Goal: Feedback & Contribution: Leave review/rating

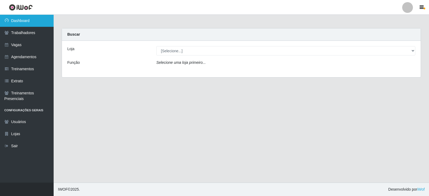
click at [23, 23] on link "Dashboard" at bounding box center [27, 21] width 54 height 12
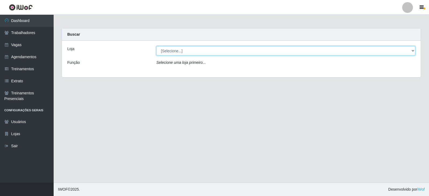
click at [413, 51] on select "[Selecione...] SuperFácil Atacado - Alto de São Manoel SuperFácil Atacado - Ema…" at bounding box center [285, 50] width 259 height 9
select select "540"
click at [156, 46] on select "[Selecione...] SuperFácil Atacado - Alto de São Manoel SuperFácil Atacado - Ema…" at bounding box center [285, 50] width 259 height 9
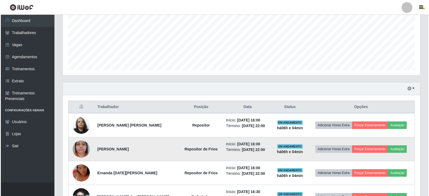
scroll to position [134, 0]
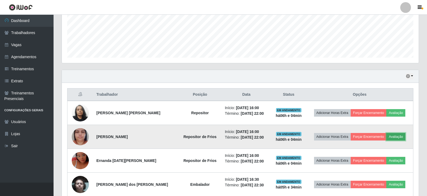
click at [399, 137] on button "Avaliação" at bounding box center [396, 137] width 19 height 8
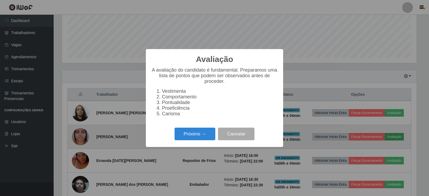
scroll to position [111, 354]
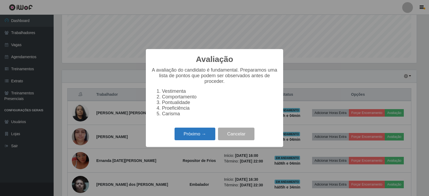
click at [201, 135] on button "Próximo →" at bounding box center [194, 134] width 41 height 13
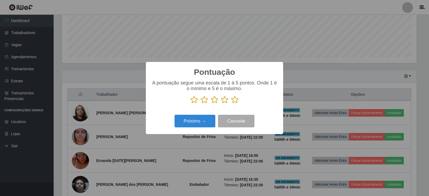
scroll to position [267820, 267577]
click at [235, 101] on icon at bounding box center [235, 100] width 8 height 8
click at [231, 104] on input "radio" at bounding box center [231, 104] width 0 height 0
click at [192, 121] on button "Próximo →" at bounding box center [194, 121] width 41 height 13
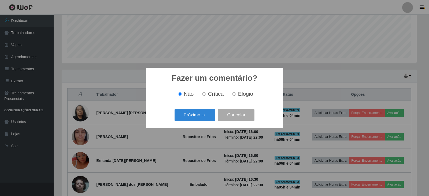
click at [236, 94] on label "Elogio" at bounding box center [241, 94] width 23 height 6
click at [236, 94] on input "Elogio" at bounding box center [233, 93] width 3 height 3
radio input "true"
click at [204, 114] on button "Próximo →" at bounding box center [194, 115] width 41 height 13
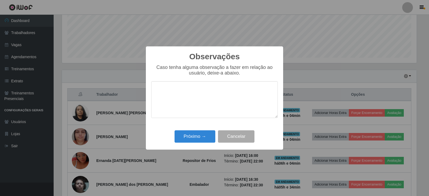
type textarea "B"
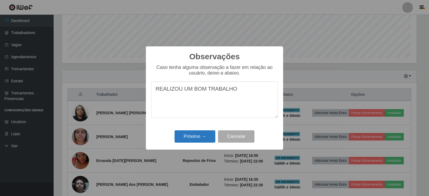
type textarea "REALIZOU UM BOM TRABALHO"
click at [200, 138] on button "Próximo →" at bounding box center [194, 136] width 41 height 13
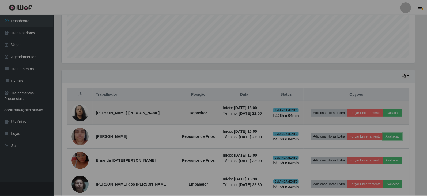
scroll to position [111, 357]
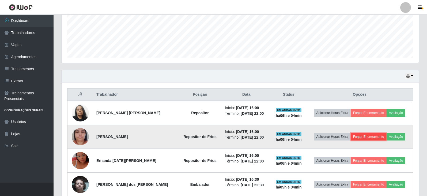
click at [367, 138] on button "Forçar Encerramento" at bounding box center [369, 137] width 36 height 8
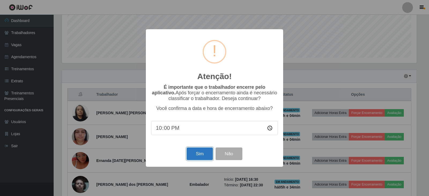
click at [200, 155] on button "Sim" at bounding box center [199, 153] width 26 height 13
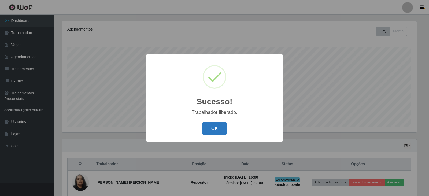
click at [213, 123] on button "OK" at bounding box center [214, 128] width 25 height 13
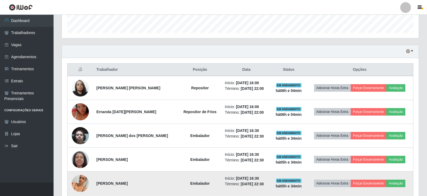
scroll to position [172, 0]
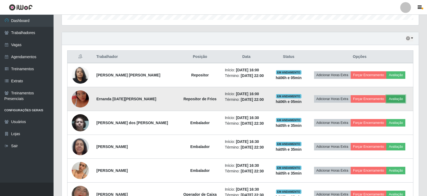
click at [404, 100] on button "Avaliação" at bounding box center [396, 99] width 19 height 8
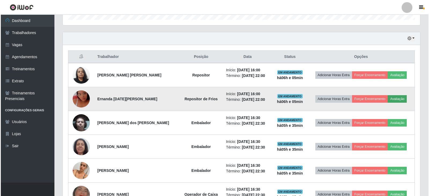
scroll to position [111, 354]
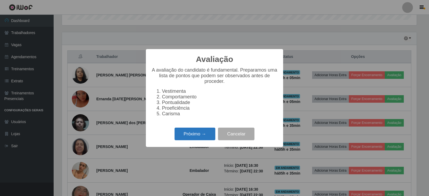
click at [194, 139] on button "Próximo →" at bounding box center [194, 134] width 41 height 13
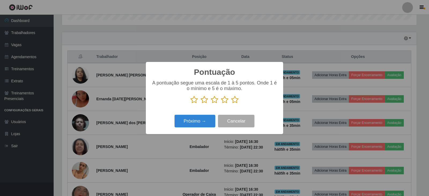
click at [236, 101] on icon at bounding box center [235, 100] width 8 height 8
click at [231, 104] on input "radio" at bounding box center [231, 104] width 0 height 0
click at [199, 123] on button "Próximo →" at bounding box center [194, 121] width 41 height 13
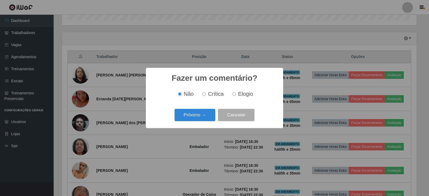
click at [234, 95] on input "Elogio" at bounding box center [233, 93] width 3 height 3
radio input "true"
click at [203, 114] on button "Próximo →" at bounding box center [194, 115] width 41 height 13
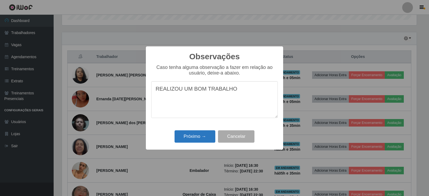
type textarea "REALIZOU UM BOM TRABALHO"
click at [190, 137] on button "Próximo →" at bounding box center [194, 136] width 41 height 13
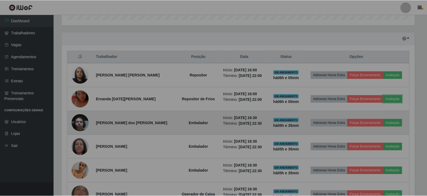
scroll to position [111, 357]
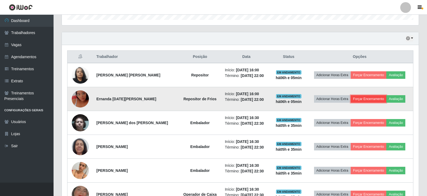
click at [366, 99] on button "Forçar Encerramento" at bounding box center [369, 99] width 36 height 8
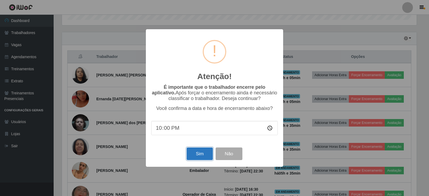
click at [201, 153] on button "Sim" at bounding box center [199, 153] width 26 height 13
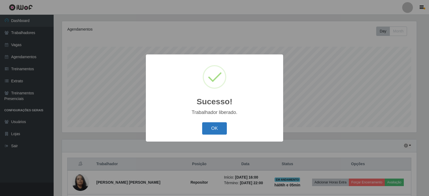
click at [213, 132] on button "OK" at bounding box center [214, 128] width 25 height 13
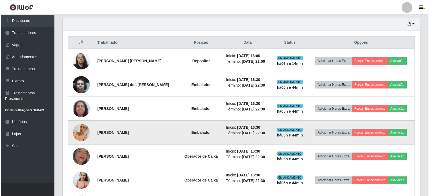
scroll to position [199, 0]
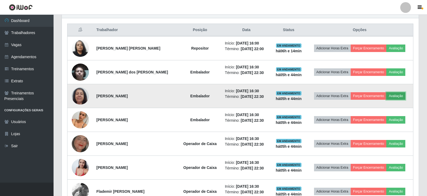
click at [400, 96] on button "Avaliação" at bounding box center [396, 96] width 19 height 8
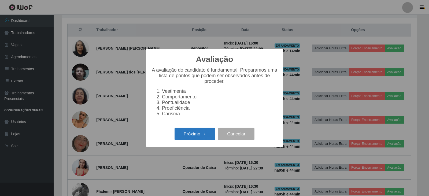
click at [184, 135] on button "Próximo →" at bounding box center [194, 134] width 41 height 13
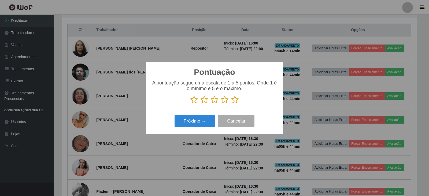
scroll to position [267820, 267577]
click at [233, 98] on icon at bounding box center [235, 100] width 8 height 8
click at [231, 104] on input "radio" at bounding box center [231, 104] width 0 height 0
click at [196, 121] on button "Próximo →" at bounding box center [194, 121] width 41 height 13
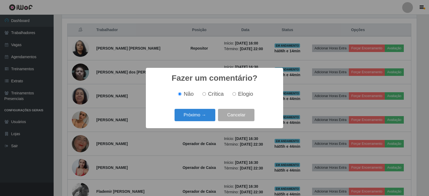
click at [234, 95] on input "Elogio" at bounding box center [233, 93] width 3 height 3
radio input "true"
click at [209, 113] on button "Próximo →" at bounding box center [194, 115] width 41 height 13
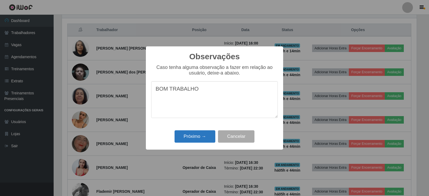
type textarea "BOM TRABALHO"
click at [199, 134] on button "Próximo →" at bounding box center [194, 136] width 41 height 13
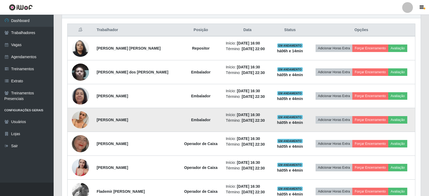
scroll to position [111, 357]
click at [399, 119] on button "Avaliação" at bounding box center [396, 120] width 19 height 8
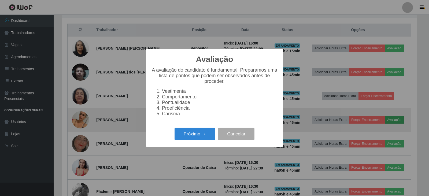
scroll to position [111, 354]
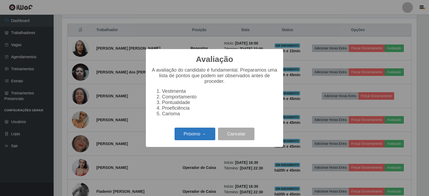
click at [199, 139] on button "Próximo →" at bounding box center [194, 134] width 41 height 13
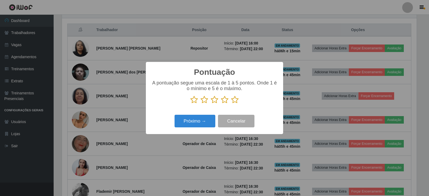
scroll to position [267820, 267577]
click at [235, 101] on icon at bounding box center [235, 100] width 8 height 8
click at [231, 104] on input "radio" at bounding box center [231, 104] width 0 height 0
click at [205, 119] on button "Próximo →" at bounding box center [194, 121] width 41 height 13
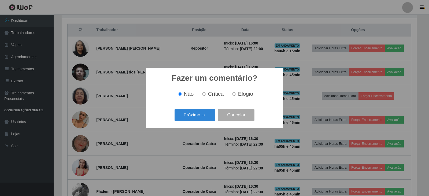
click at [234, 94] on input "Elogio" at bounding box center [233, 93] width 3 height 3
radio input "true"
click at [189, 117] on button "Próximo →" at bounding box center [194, 115] width 41 height 13
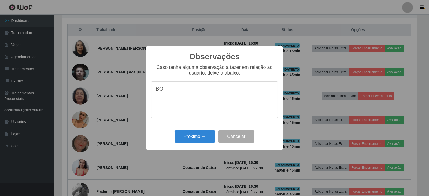
type textarea "B"
type textarea "REALIZOU UM BOM TRABALHO"
click at [201, 135] on button "Próximo →" at bounding box center [194, 136] width 41 height 13
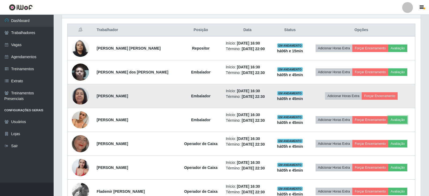
scroll to position [111, 357]
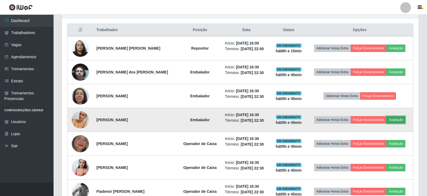
click at [395, 120] on button "Avaliação" at bounding box center [396, 120] width 19 height 8
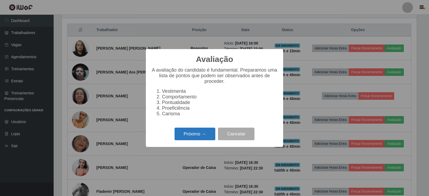
click at [192, 137] on button "Próximo →" at bounding box center [194, 134] width 41 height 13
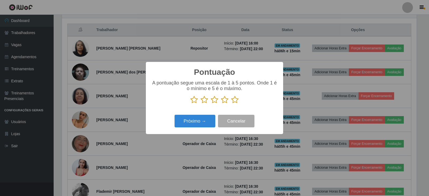
scroll to position [267820, 267577]
click at [235, 99] on icon at bounding box center [235, 100] width 8 height 8
click at [231, 104] on input "radio" at bounding box center [231, 104] width 0 height 0
click at [193, 124] on button "Próximo →" at bounding box center [194, 121] width 41 height 13
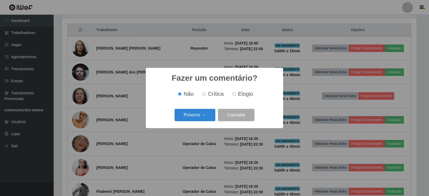
click at [235, 94] on input "Elogio" at bounding box center [233, 93] width 3 height 3
radio input "true"
click at [199, 117] on button "Próximo →" at bounding box center [194, 115] width 41 height 13
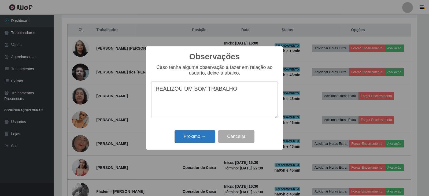
type textarea "REALIZOU UM BOM TRABALHO"
click at [188, 139] on button "Próximo →" at bounding box center [194, 136] width 41 height 13
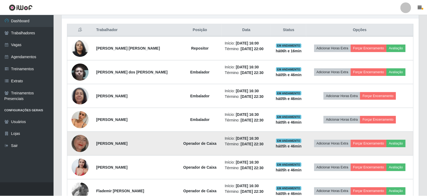
scroll to position [111, 357]
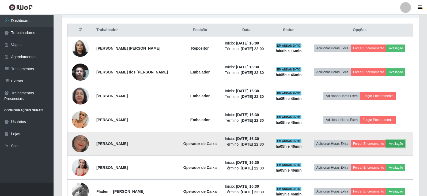
click at [400, 146] on button "Avaliação" at bounding box center [396, 144] width 19 height 8
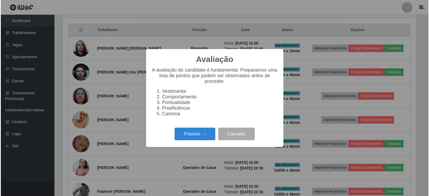
scroll to position [111, 354]
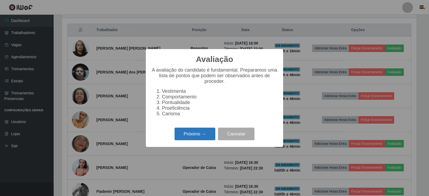
click at [195, 135] on button "Próximo →" at bounding box center [194, 134] width 41 height 13
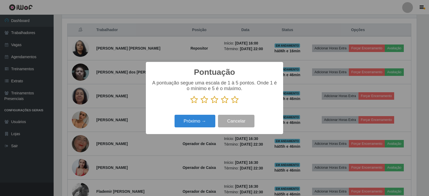
click at [235, 100] on icon at bounding box center [235, 100] width 8 height 8
click at [231, 104] on input "radio" at bounding box center [231, 104] width 0 height 0
click at [193, 122] on button "Próximo →" at bounding box center [194, 121] width 41 height 13
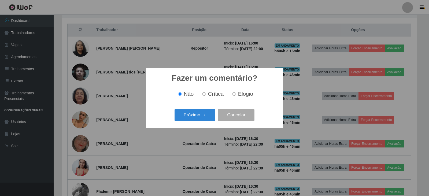
click at [233, 94] on input "Elogio" at bounding box center [233, 93] width 3 height 3
radio input "true"
click at [201, 116] on button "Próximo →" at bounding box center [194, 115] width 41 height 13
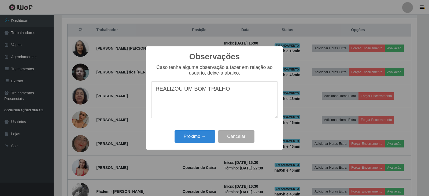
click at [216, 90] on textarea "REALIZOU UM BOM TRALHO" at bounding box center [214, 99] width 126 height 37
type textarea "REALIZOU UM BOM TRABALHO"
click at [199, 139] on button "Próximo →" at bounding box center [194, 136] width 41 height 13
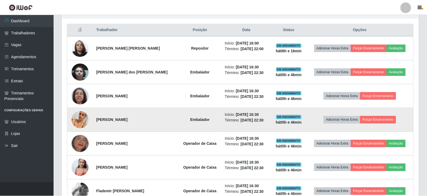
scroll to position [111, 357]
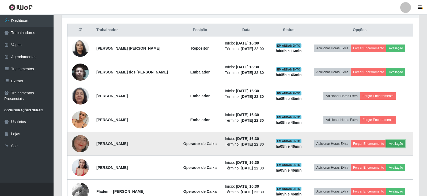
click at [399, 144] on button "Avaliação" at bounding box center [396, 144] width 19 height 8
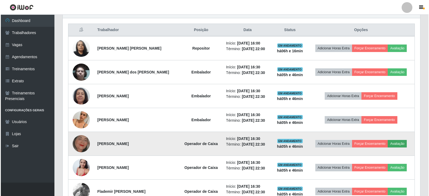
scroll to position [111, 354]
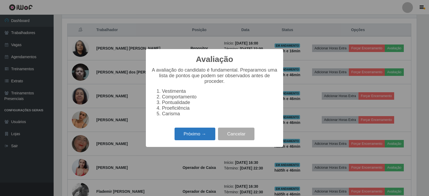
click at [192, 134] on button "Próximo →" at bounding box center [194, 134] width 41 height 13
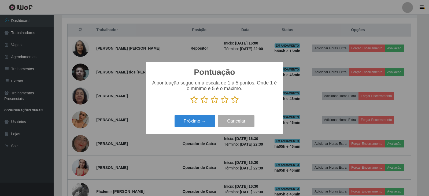
scroll to position [267820, 267577]
click at [233, 100] on icon at bounding box center [235, 100] width 8 height 8
click at [231, 104] on input "radio" at bounding box center [231, 104] width 0 height 0
click at [199, 121] on button "Próximo →" at bounding box center [194, 121] width 41 height 13
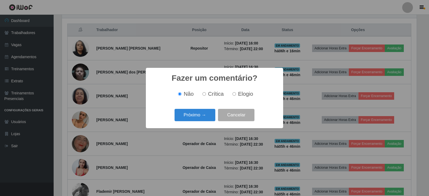
click at [234, 95] on input "Elogio" at bounding box center [233, 93] width 3 height 3
radio input "true"
click at [206, 115] on button "Próximo →" at bounding box center [194, 115] width 41 height 13
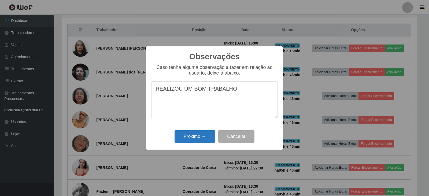
type textarea "REALIZOU UM BOM TRABALHO"
click at [201, 141] on button "Próximo →" at bounding box center [194, 136] width 41 height 13
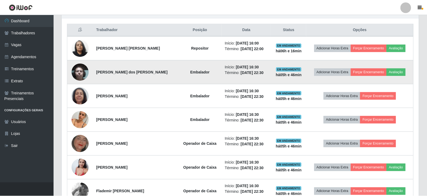
scroll to position [111, 357]
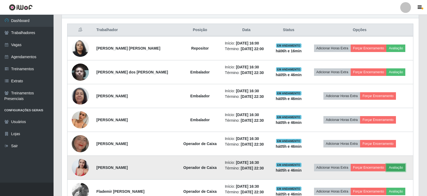
click at [397, 169] on button "Avaliação" at bounding box center [396, 168] width 19 height 8
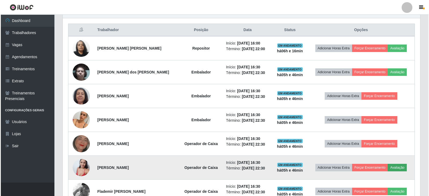
scroll to position [111, 354]
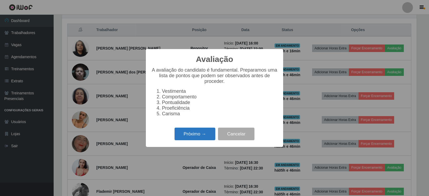
click at [192, 139] on button "Próximo →" at bounding box center [194, 134] width 41 height 13
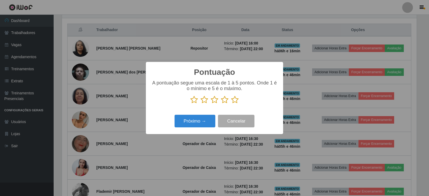
click at [233, 101] on icon at bounding box center [235, 100] width 8 height 8
click at [231, 104] on input "radio" at bounding box center [231, 104] width 0 height 0
click at [192, 124] on button "Próximo →" at bounding box center [194, 121] width 41 height 13
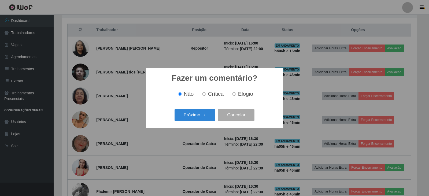
click at [234, 95] on input "Elogio" at bounding box center [233, 93] width 3 height 3
radio input "true"
click at [199, 118] on button "Próximo →" at bounding box center [194, 115] width 41 height 13
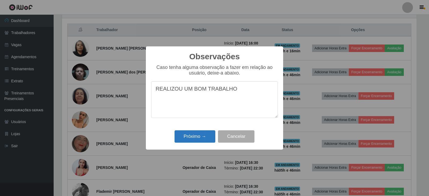
type textarea "REALIZOU UM BOM TRABALHO"
click at [189, 139] on button "Próximo →" at bounding box center [194, 136] width 41 height 13
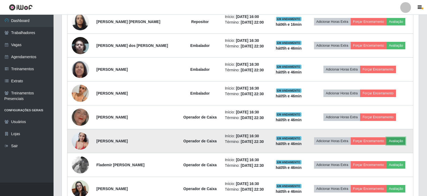
scroll to position [225, 0]
click at [400, 142] on button "Avaliação" at bounding box center [396, 141] width 19 height 8
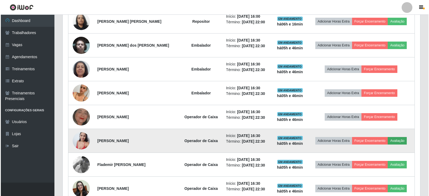
scroll to position [111, 354]
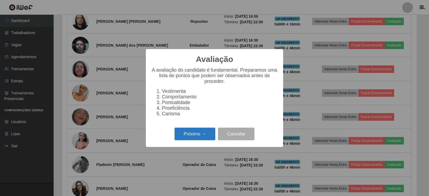
click at [199, 136] on button "Próximo →" at bounding box center [194, 134] width 41 height 13
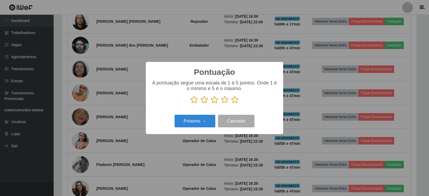
click at [231, 102] on icon at bounding box center [235, 100] width 8 height 8
click at [231, 104] on input "radio" at bounding box center [231, 104] width 0 height 0
click at [194, 124] on button "Próximo →" at bounding box center [194, 121] width 41 height 13
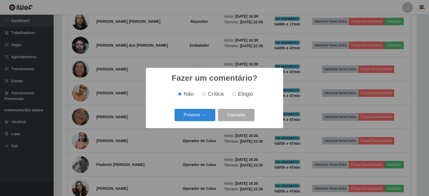
click at [233, 95] on input "Elogio" at bounding box center [233, 93] width 3 height 3
radio input "true"
click at [202, 115] on button "Próximo →" at bounding box center [194, 115] width 41 height 13
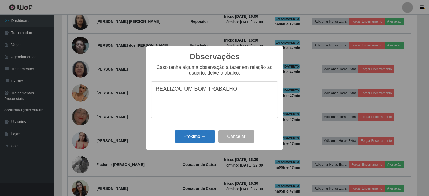
type textarea "REALIZOU UM BOM TRABALHO"
click at [203, 139] on button "Próximo →" at bounding box center [194, 136] width 41 height 13
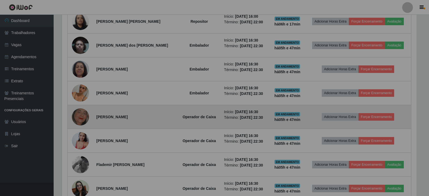
scroll to position [111, 357]
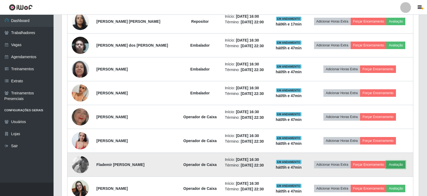
click at [401, 166] on button "Avaliação" at bounding box center [396, 165] width 19 height 8
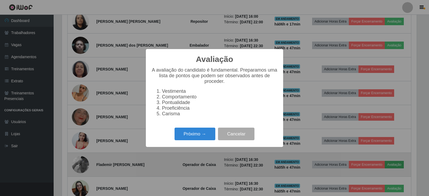
scroll to position [111, 354]
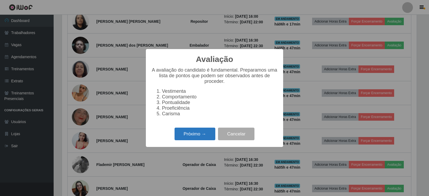
click at [182, 139] on button "Próximo →" at bounding box center [194, 134] width 41 height 13
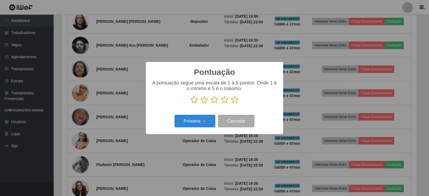
scroll to position [267820, 267577]
click at [235, 98] on icon at bounding box center [235, 100] width 8 height 8
click at [231, 104] on input "radio" at bounding box center [231, 104] width 0 height 0
click at [204, 118] on button "Próximo →" at bounding box center [194, 121] width 41 height 13
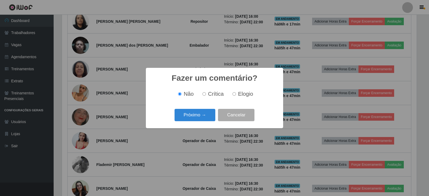
click at [233, 96] on input "Elogio" at bounding box center [233, 93] width 3 height 3
radio input "true"
click at [196, 117] on button "Próximo →" at bounding box center [194, 115] width 41 height 13
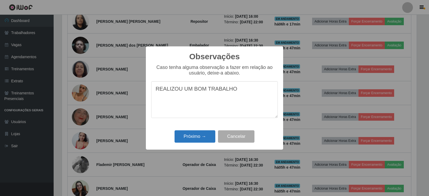
type textarea "REALIZOU UM BOM TRABALHO"
click at [194, 137] on button "Próximo →" at bounding box center [194, 136] width 41 height 13
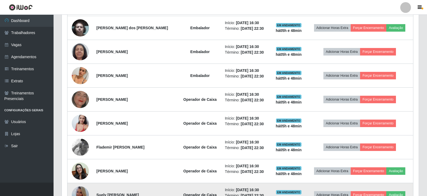
scroll to position [252, 0]
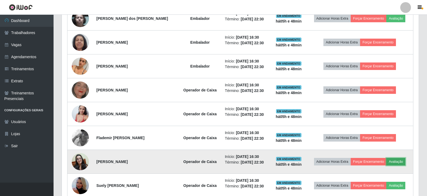
click at [398, 163] on button "Avaliação" at bounding box center [396, 162] width 19 height 8
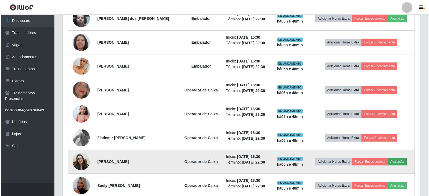
scroll to position [111, 354]
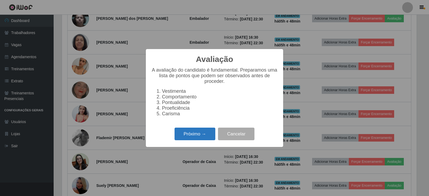
click at [193, 133] on button "Próximo →" at bounding box center [194, 134] width 41 height 13
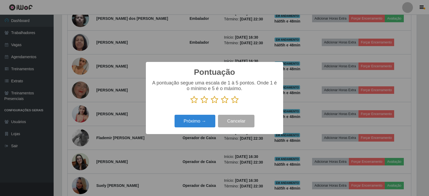
scroll to position [267820, 267577]
click at [235, 99] on icon at bounding box center [235, 100] width 8 height 8
click at [231, 104] on input "radio" at bounding box center [231, 104] width 0 height 0
click at [204, 125] on button "Próximo →" at bounding box center [194, 121] width 41 height 13
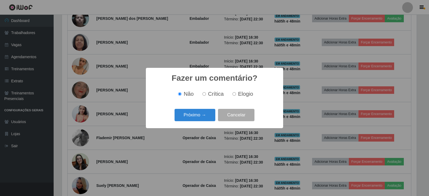
click at [234, 94] on input "Elogio" at bounding box center [233, 93] width 3 height 3
radio input "true"
click at [203, 117] on button "Próximo →" at bounding box center [194, 115] width 41 height 13
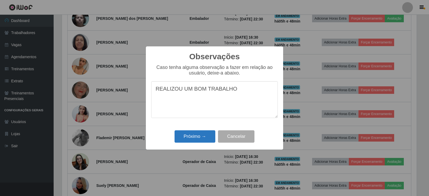
type textarea "REALIZOU UM BOM TRABALHO"
click at [197, 135] on button "Próximo →" at bounding box center [194, 136] width 41 height 13
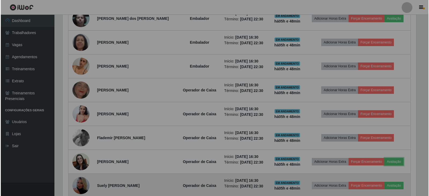
scroll to position [111, 357]
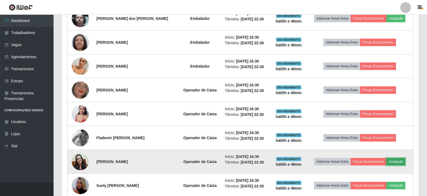
click at [402, 165] on button "Avaliação" at bounding box center [396, 162] width 19 height 8
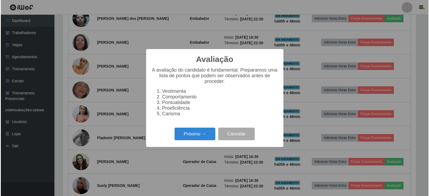
scroll to position [111, 354]
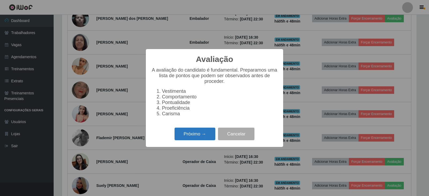
click at [192, 140] on button "Próximo →" at bounding box center [194, 134] width 41 height 13
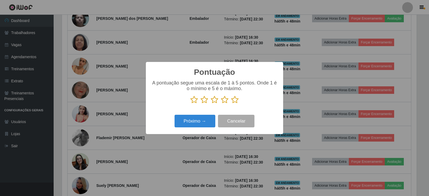
click at [234, 101] on icon at bounding box center [235, 100] width 8 height 8
click at [231, 104] on input "radio" at bounding box center [231, 104] width 0 height 0
click at [203, 125] on button "Próximo →" at bounding box center [194, 121] width 41 height 13
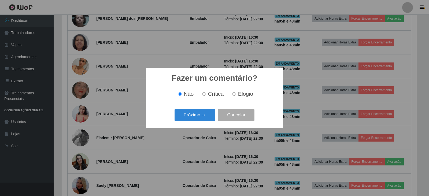
click at [233, 95] on input "Elogio" at bounding box center [233, 93] width 3 height 3
radio input "true"
click at [201, 119] on button "Próximo →" at bounding box center [194, 115] width 41 height 13
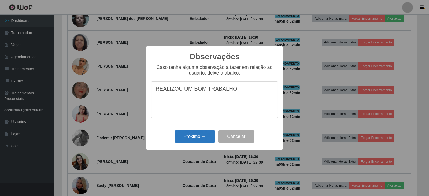
type textarea "REALIZOU UM BOM TRABALHO"
click at [191, 139] on button "Próximo →" at bounding box center [194, 136] width 41 height 13
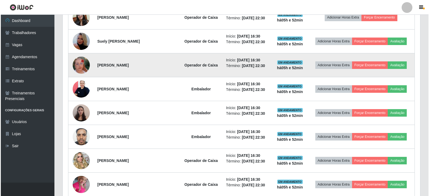
scroll to position [315, 0]
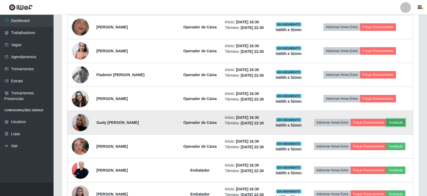
click at [401, 123] on button "Avaliação" at bounding box center [396, 123] width 19 height 8
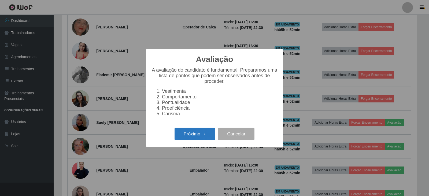
click at [187, 137] on button "Próximo →" at bounding box center [194, 134] width 41 height 13
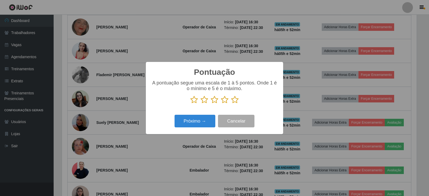
scroll to position [267820, 267577]
click at [237, 99] on icon at bounding box center [235, 100] width 8 height 8
click at [231, 104] on input "radio" at bounding box center [231, 104] width 0 height 0
click at [198, 120] on button "Próximo →" at bounding box center [194, 121] width 41 height 13
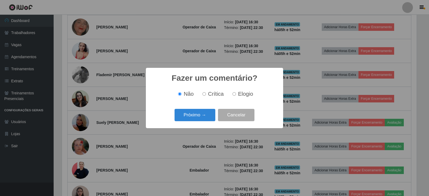
click at [235, 95] on input "Elogio" at bounding box center [233, 93] width 3 height 3
radio input "true"
click at [198, 117] on button "Próximo →" at bounding box center [194, 115] width 41 height 13
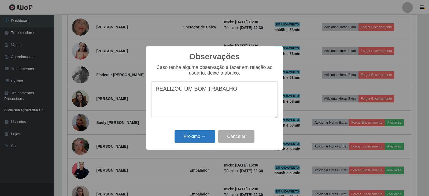
type textarea "REALIZOU UM BOM TRABALHO"
click at [190, 136] on button "Próximo →" at bounding box center [194, 136] width 41 height 13
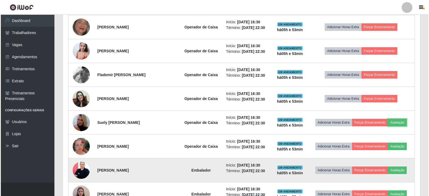
scroll to position [111, 357]
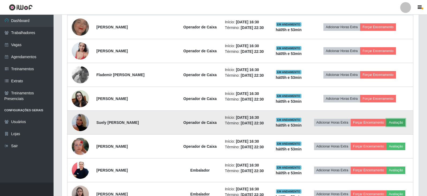
click at [395, 122] on button "Avaliação" at bounding box center [396, 123] width 19 height 8
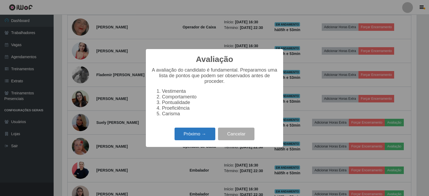
click at [203, 138] on button "Próximo →" at bounding box center [194, 134] width 41 height 13
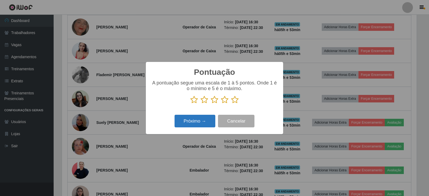
scroll to position [267820, 267577]
click at [234, 102] on icon at bounding box center [235, 100] width 8 height 8
click at [231, 104] on input "radio" at bounding box center [231, 104] width 0 height 0
click at [208, 122] on button "Próximo →" at bounding box center [194, 121] width 41 height 13
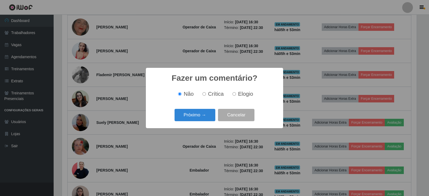
click at [234, 95] on input "Elogio" at bounding box center [233, 93] width 3 height 3
radio input "true"
click at [201, 118] on button "Próximo →" at bounding box center [194, 115] width 41 height 13
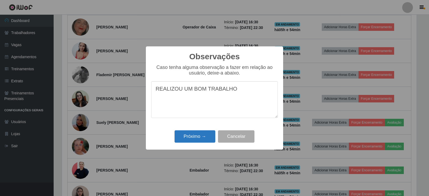
type textarea "REALIZOU UM BOM TRABALHO"
click at [205, 136] on button "Próximo →" at bounding box center [194, 136] width 41 height 13
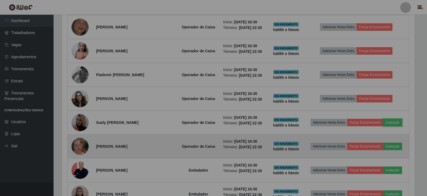
scroll to position [111, 357]
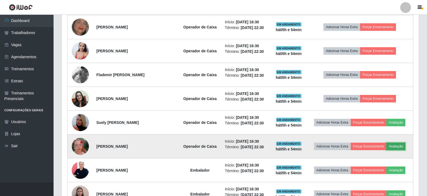
click at [404, 146] on button "Avaliação" at bounding box center [396, 147] width 19 height 8
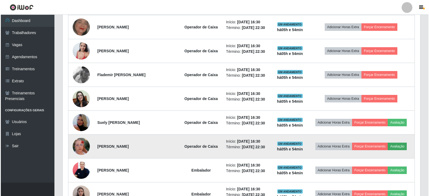
scroll to position [111, 354]
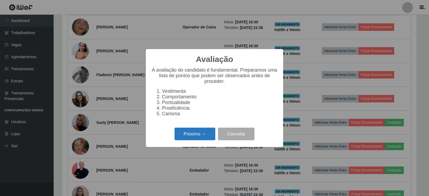
click at [197, 138] on button "Próximo →" at bounding box center [194, 134] width 41 height 13
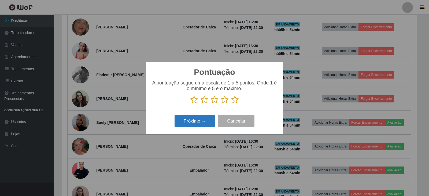
scroll to position [267820, 267577]
click at [234, 99] on icon at bounding box center [235, 100] width 8 height 8
click at [231, 104] on input "radio" at bounding box center [231, 104] width 0 height 0
click at [204, 121] on button "Próximo →" at bounding box center [194, 121] width 41 height 13
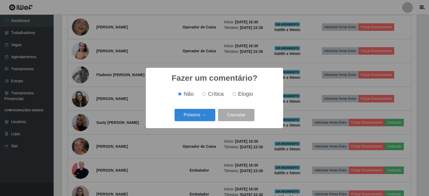
click at [234, 93] on input "Elogio" at bounding box center [233, 93] width 3 height 3
radio input "true"
click at [201, 115] on button "Próximo →" at bounding box center [194, 115] width 41 height 13
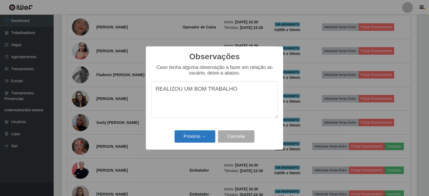
type textarea "REALIZOU UM BOM TRABALHO"
click at [204, 137] on button "Próximo →" at bounding box center [194, 136] width 41 height 13
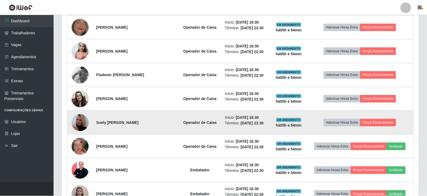
scroll to position [111, 357]
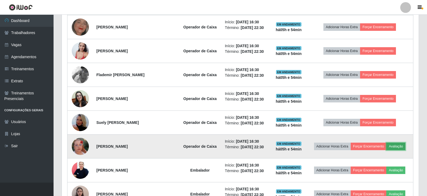
click at [395, 145] on button "Avaliação" at bounding box center [396, 147] width 19 height 8
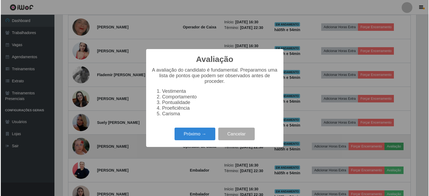
scroll to position [111, 354]
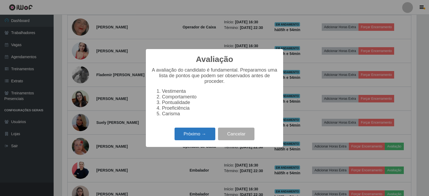
click at [197, 139] on button "Próximo →" at bounding box center [194, 134] width 41 height 13
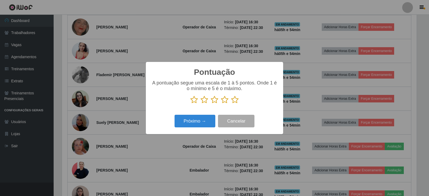
click at [233, 100] on icon at bounding box center [235, 100] width 8 height 8
click at [231, 104] on input "radio" at bounding box center [231, 104] width 0 height 0
click at [199, 124] on button "Próximo →" at bounding box center [194, 121] width 41 height 13
